Goal: Use online tool/utility: Use online tool/utility

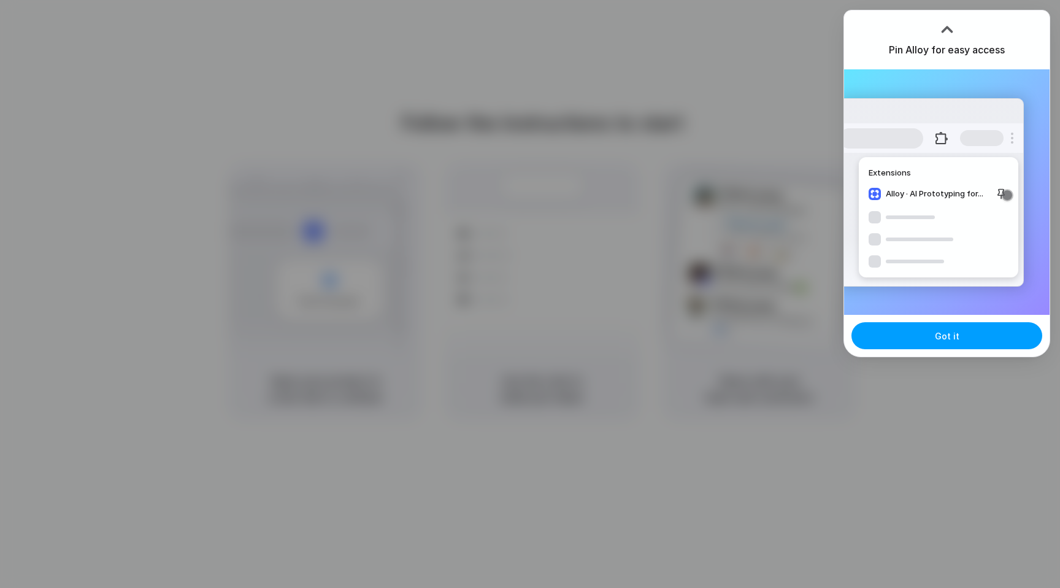
click at [943, 345] on button "Got it" at bounding box center [947, 335] width 191 height 27
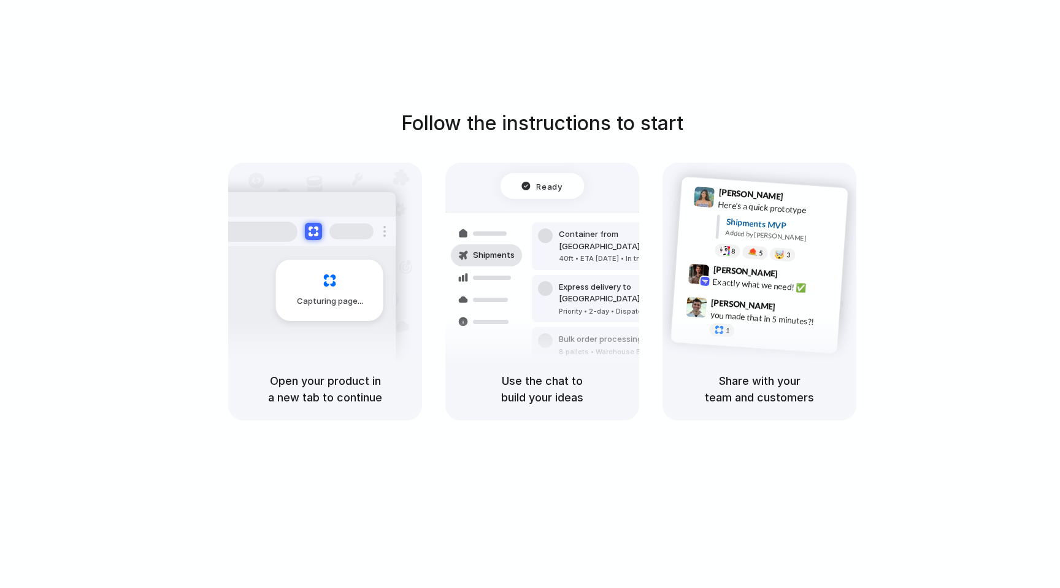
click at [709, 68] on div "Follow the instructions to start Capturing page Open your product in a new tab …" at bounding box center [542, 306] width 1085 height 612
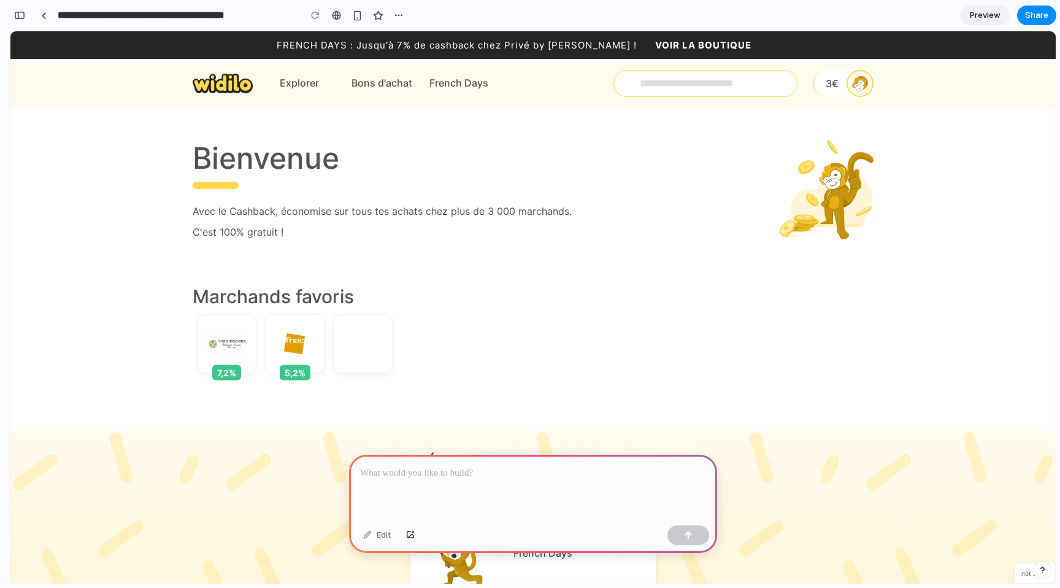
click at [227, 201] on div "Bienvenue Avec le Cashback, économise sur tous tes achats chez plus de 3 000 ma…" at bounding box center [533, 189] width 681 height 99
click at [461, 481] on div at bounding box center [533, 488] width 368 height 66
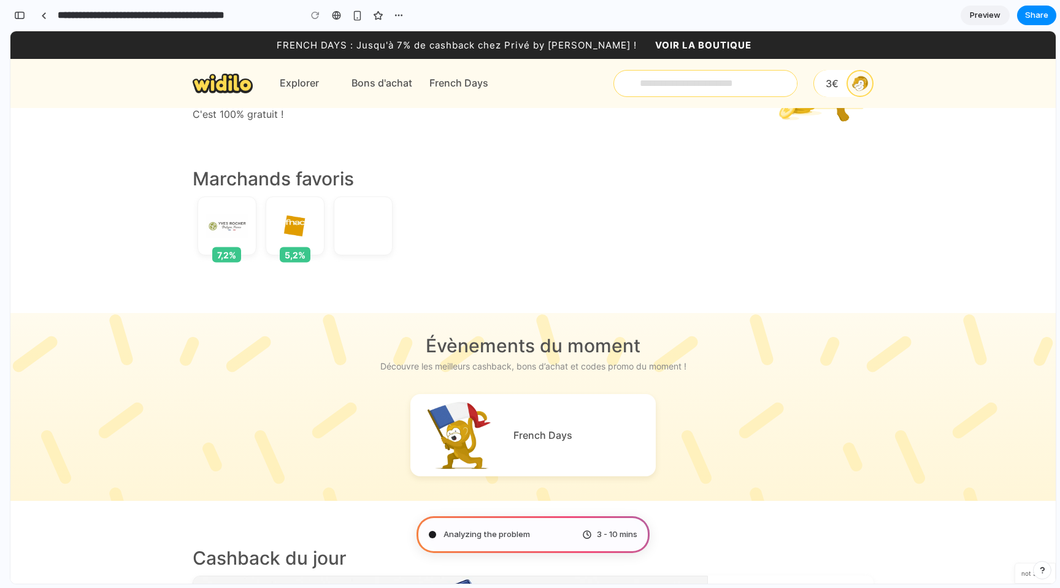
scroll to position [125, 0]
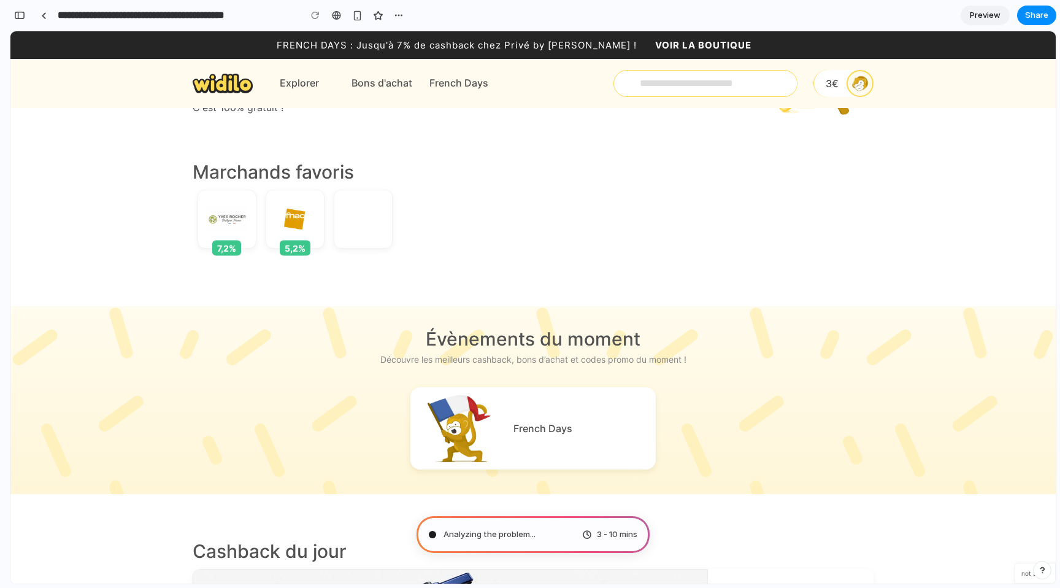
click at [536, 525] on div "Analyzing the problem ... 3 - 10 mins" at bounding box center [533, 534] width 233 height 37
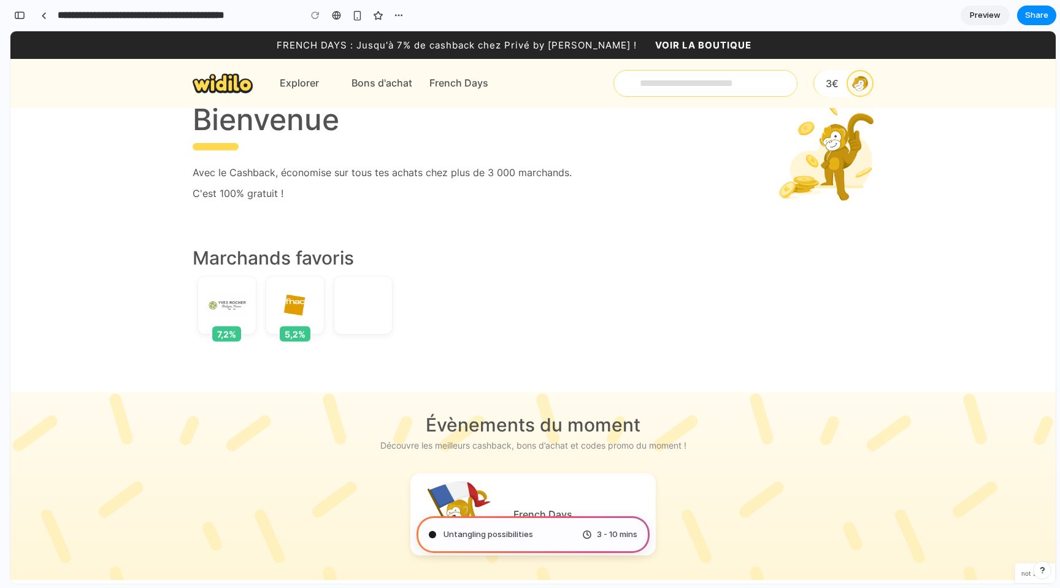
scroll to position [0, 0]
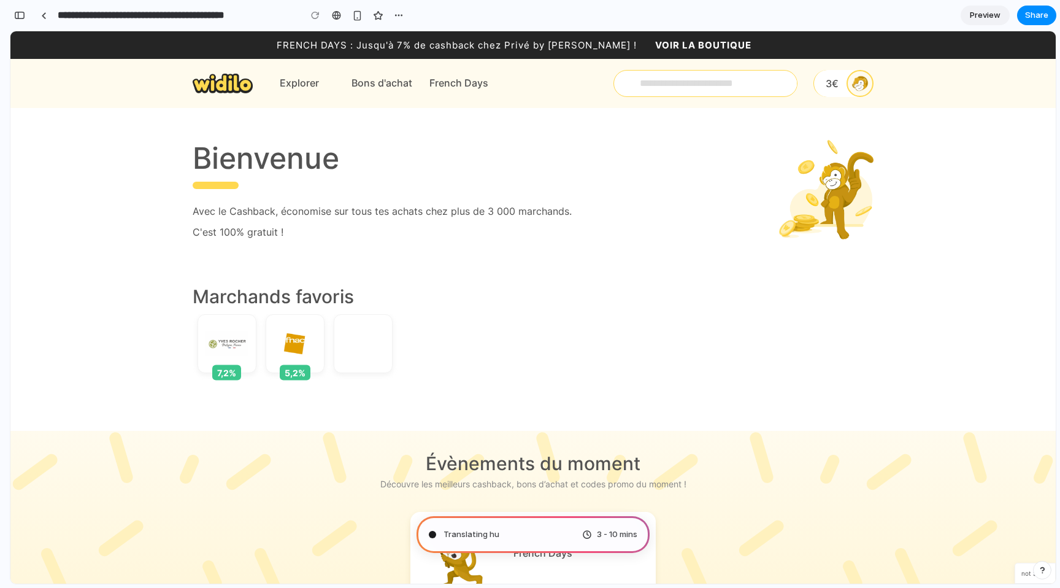
type input "**********"
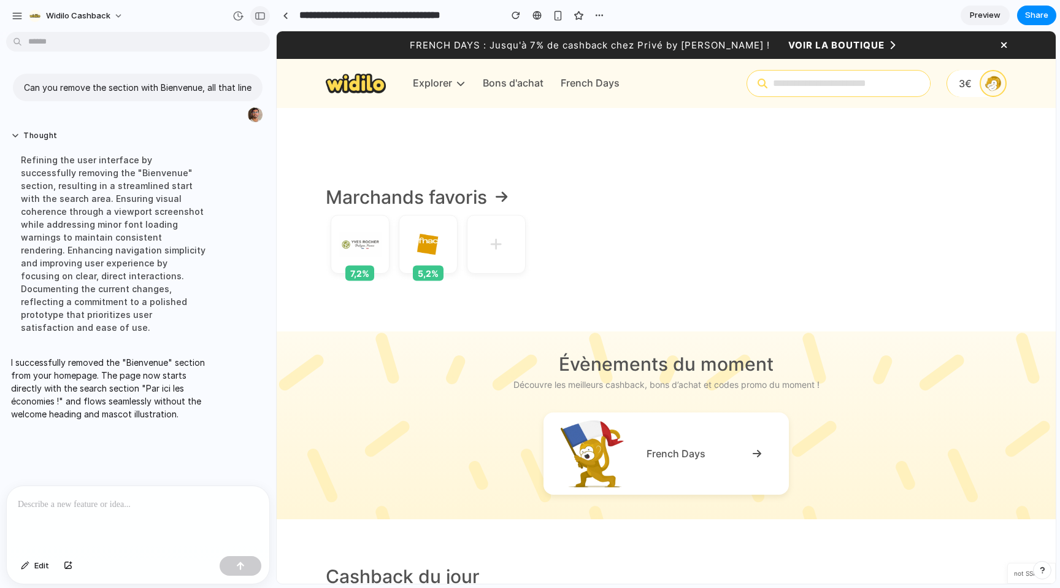
click at [261, 13] on div "button" at bounding box center [260, 16] width 11 height 9
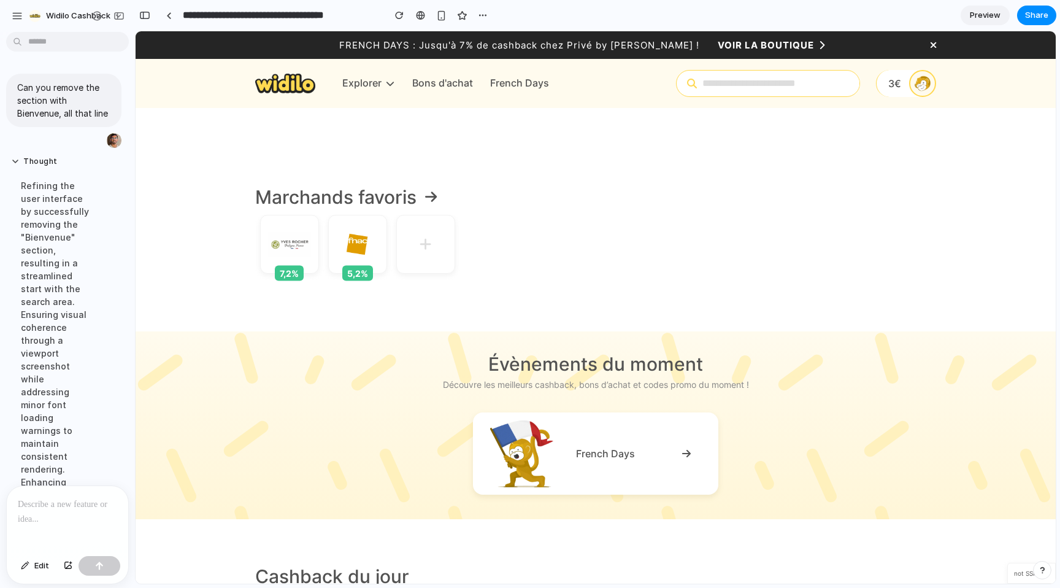
click at [0, 155] on div at bounding box center [5, 294] width 11 height 588
click at [45, 518] on div at bounding box center [67, 518] width 121 height 65
click at [76, 514] on div "**********" at bounding box center [67, 489] width 121 height 124
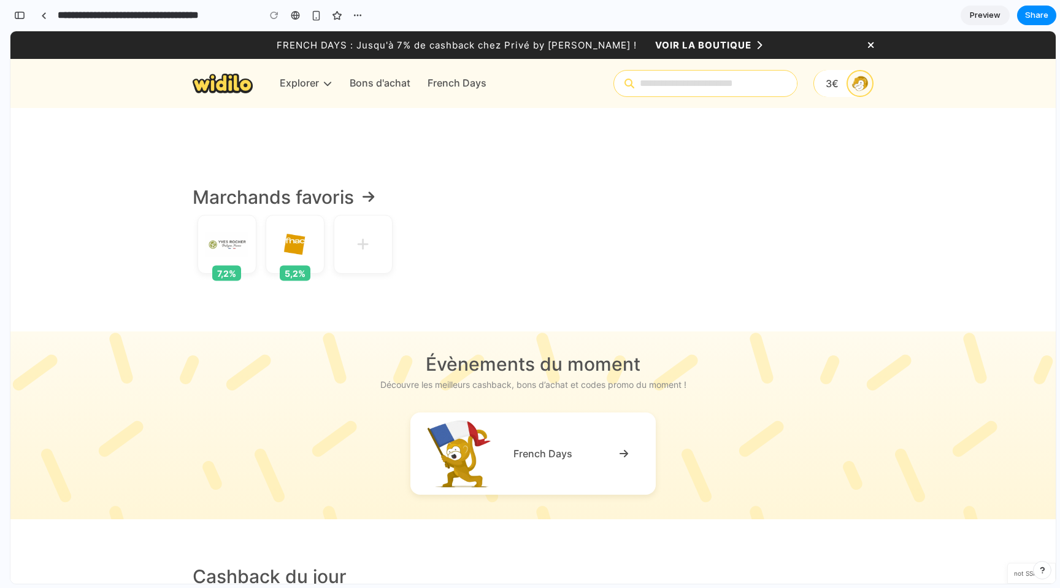
click at [530, 294] on div at bounding box center [530, 294] width 0 height 0
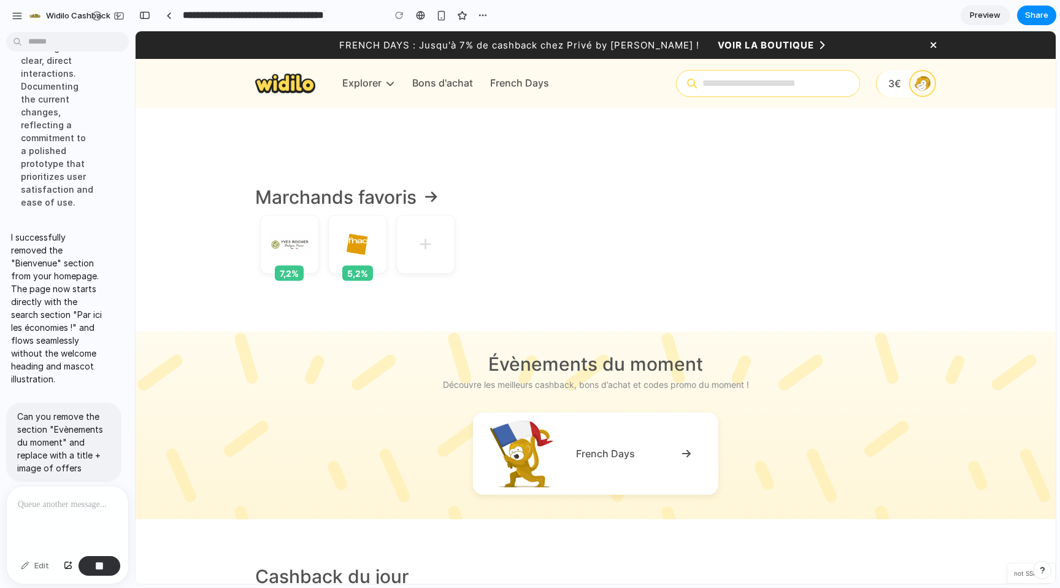
click at [0, 299] on div at bounding box center [5, 294] width 11 height 588
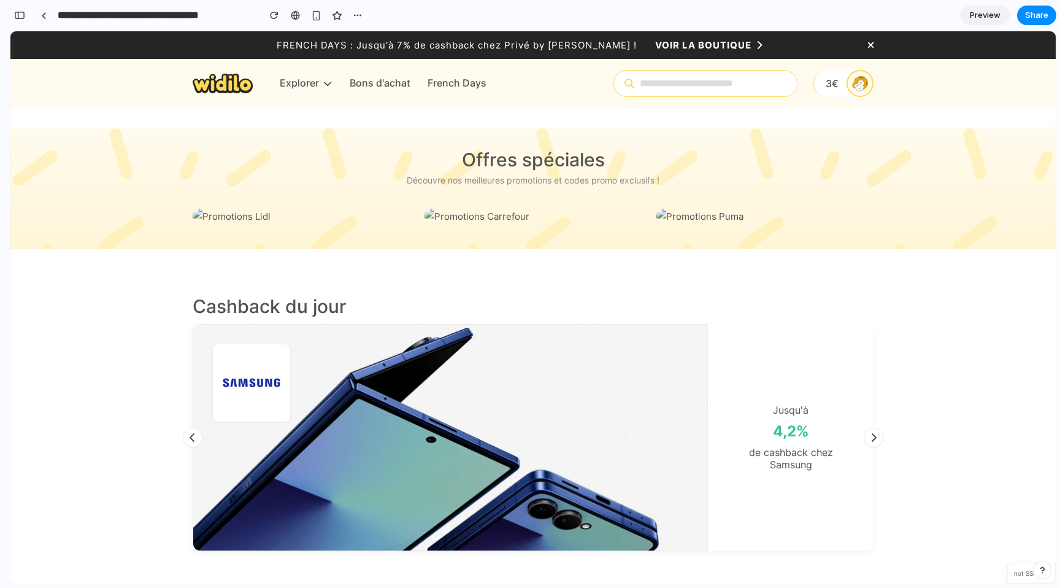
scroll to position [0, 0]
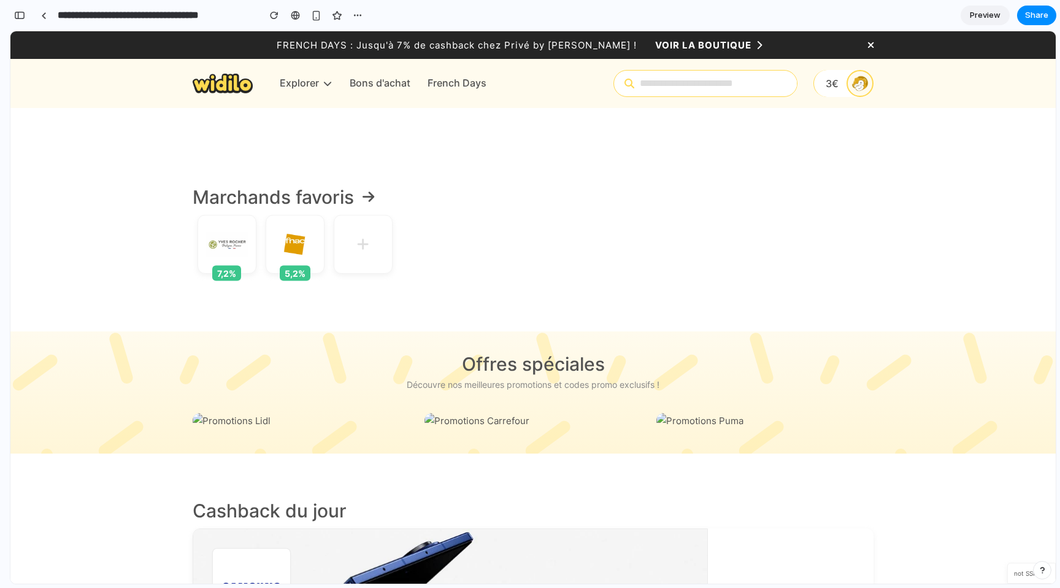
click at [442, 381] on div "Découvre nos meilleures promotions et codes promo exclusifs !" at bounding box center [533, 385] width 681 height 16
click at [429, 417] on img at bounding box center [477, 421] width 105 height 16
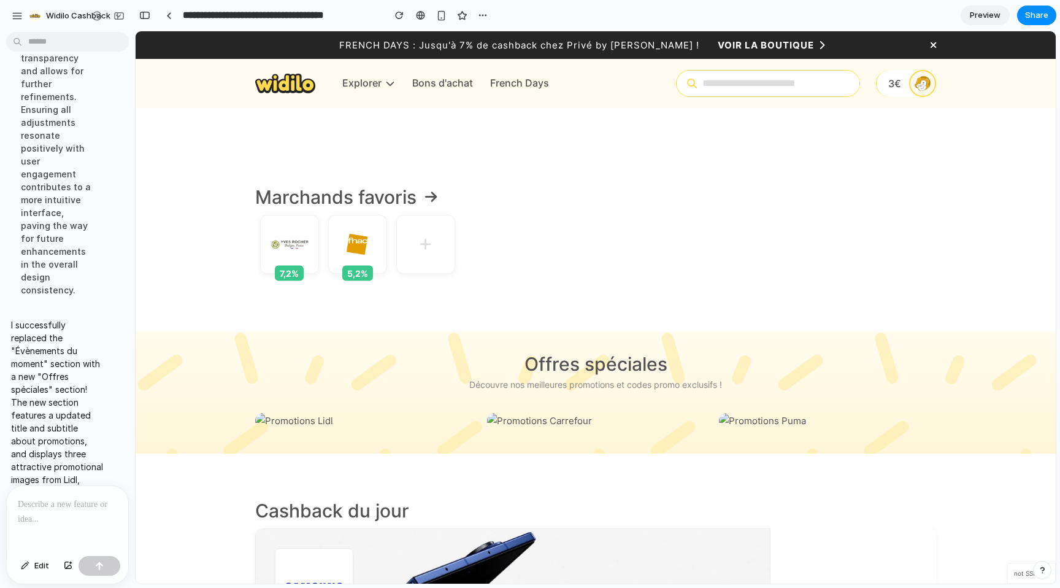
click at [80, 506] on p at bounding box center [67, 504] width 99 height 15
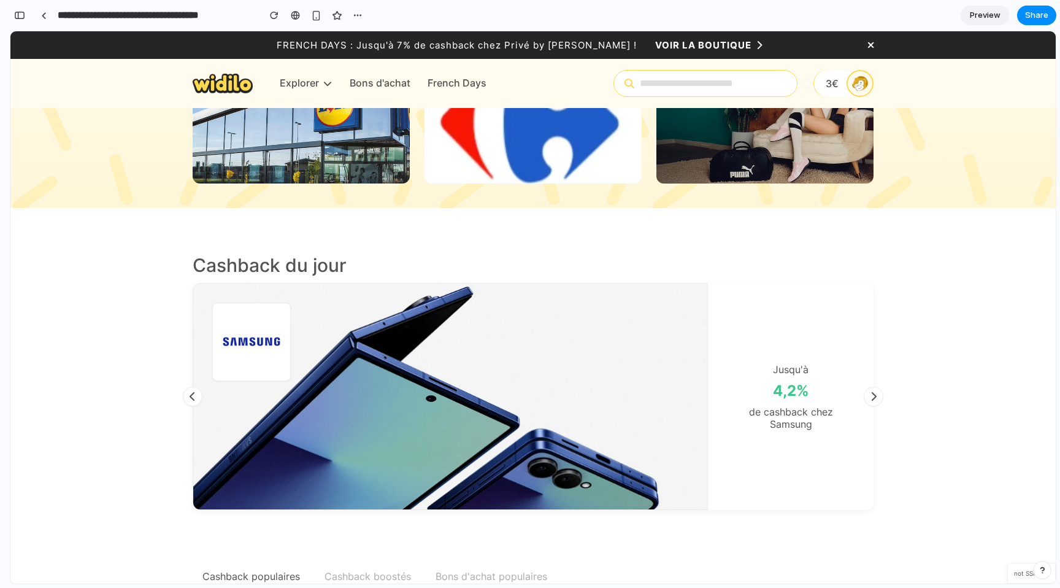
scroll to position [188, 0]
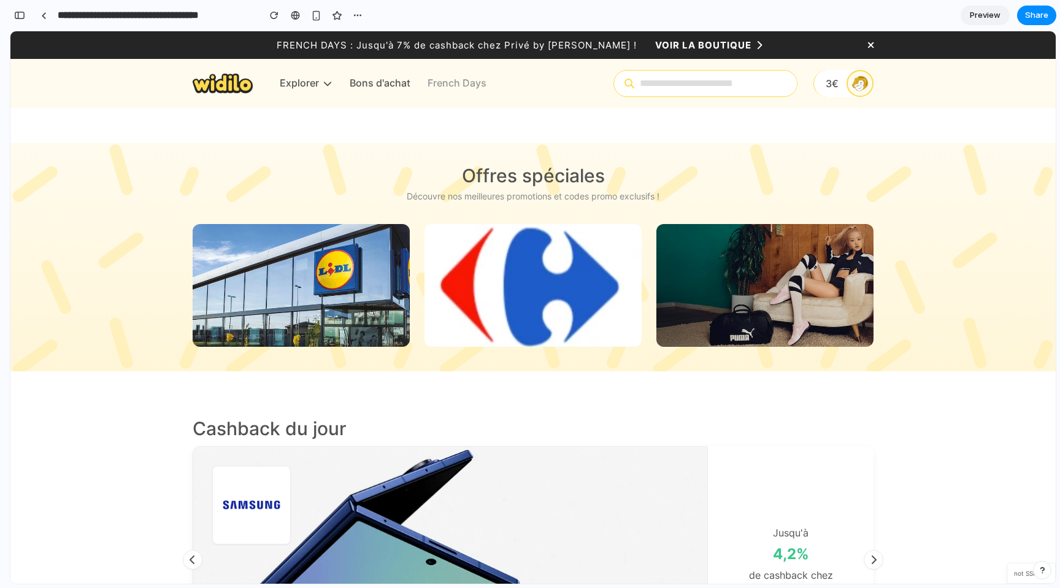
click at [438, 90] on span "French Days" at bounding box center [457, 83] width 59 height 16
click at [399, 79] on span "Bons d'achat" at bounding box center [380, 83] width 61 height 16
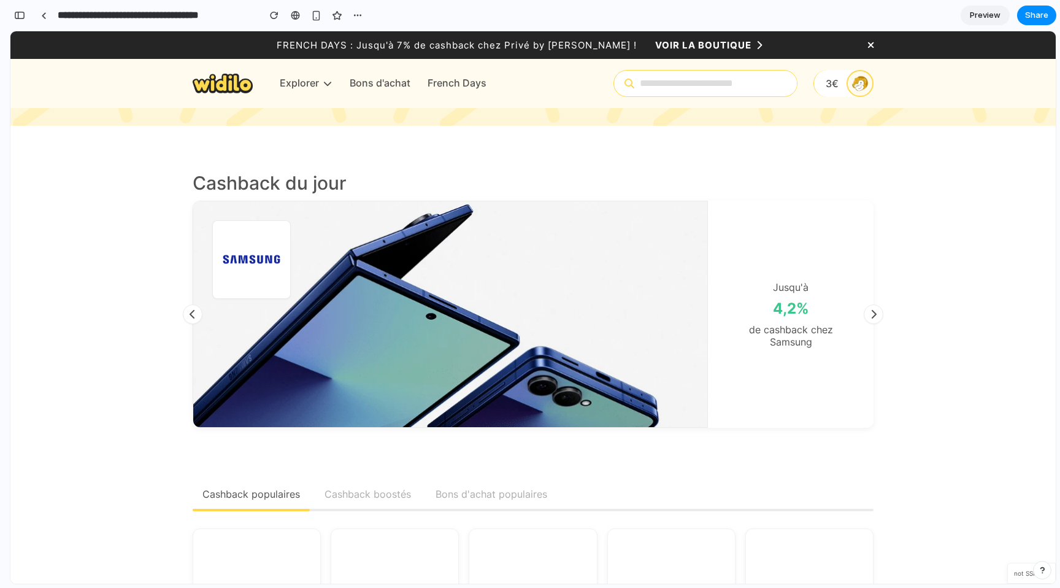
scroll to position [391, 0]
